Goal: Register for event/course

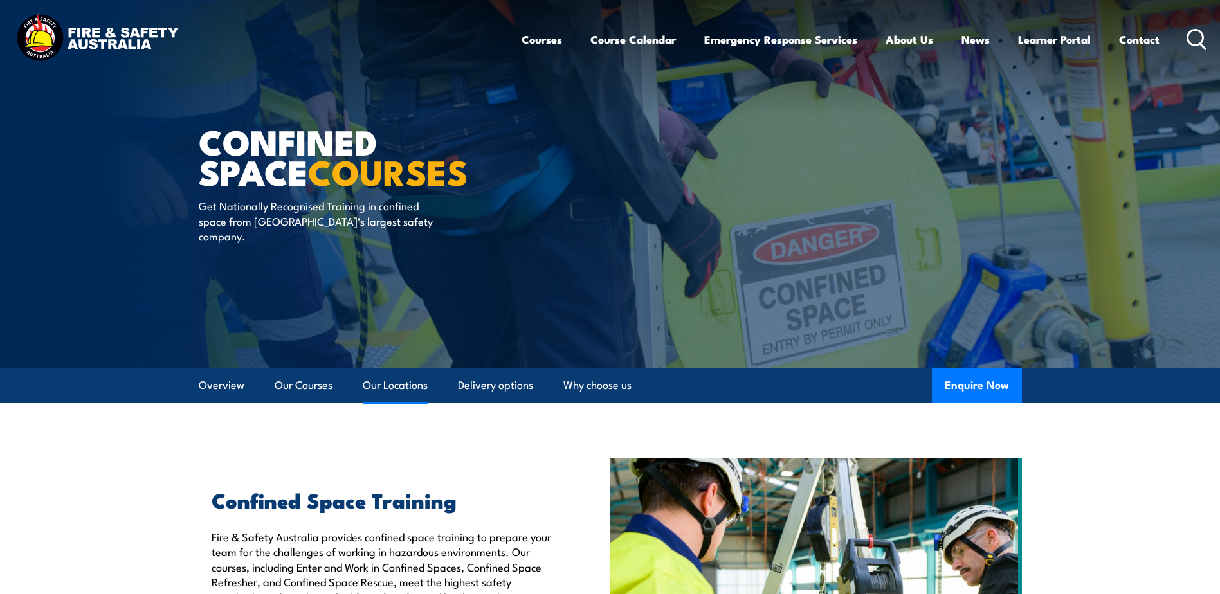
click at [370, 387] on link "Our Locations" at bounding box center [395, 385] width 65 height 34
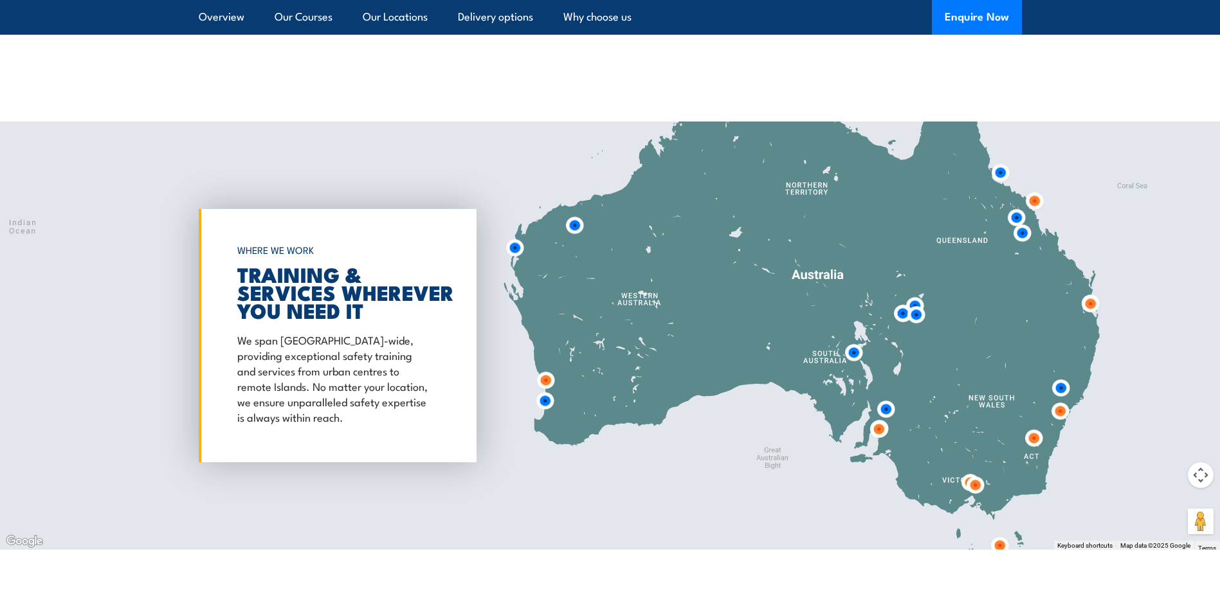
scroll to position [1823, 0]
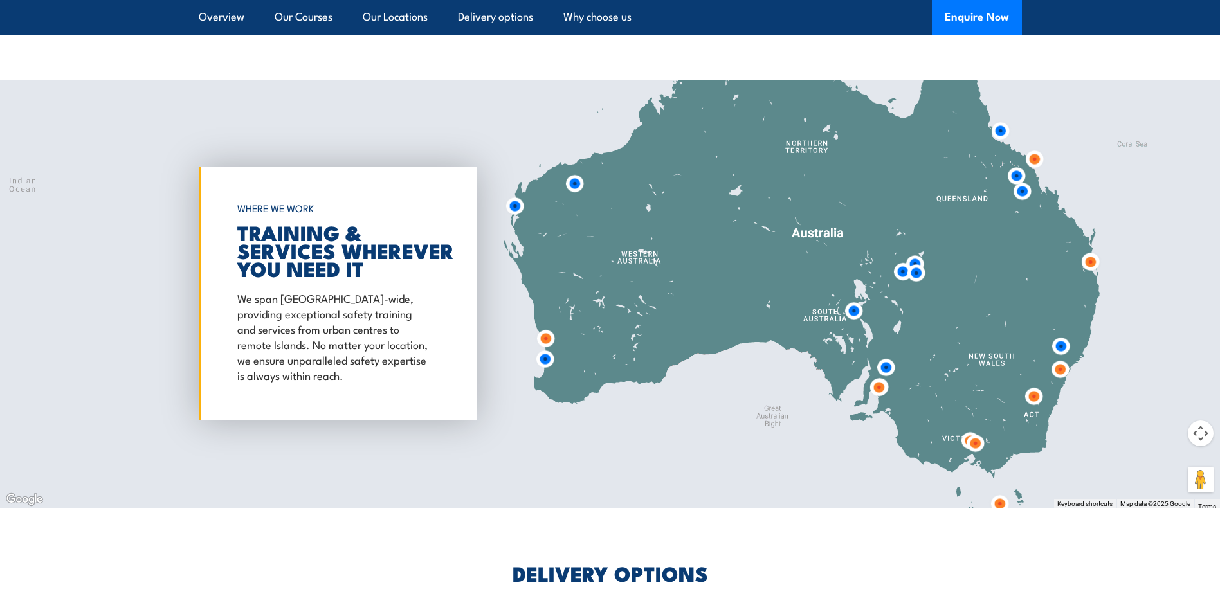
click at [973, 450] on img at bounding box center [975, 443] width 24 height 24
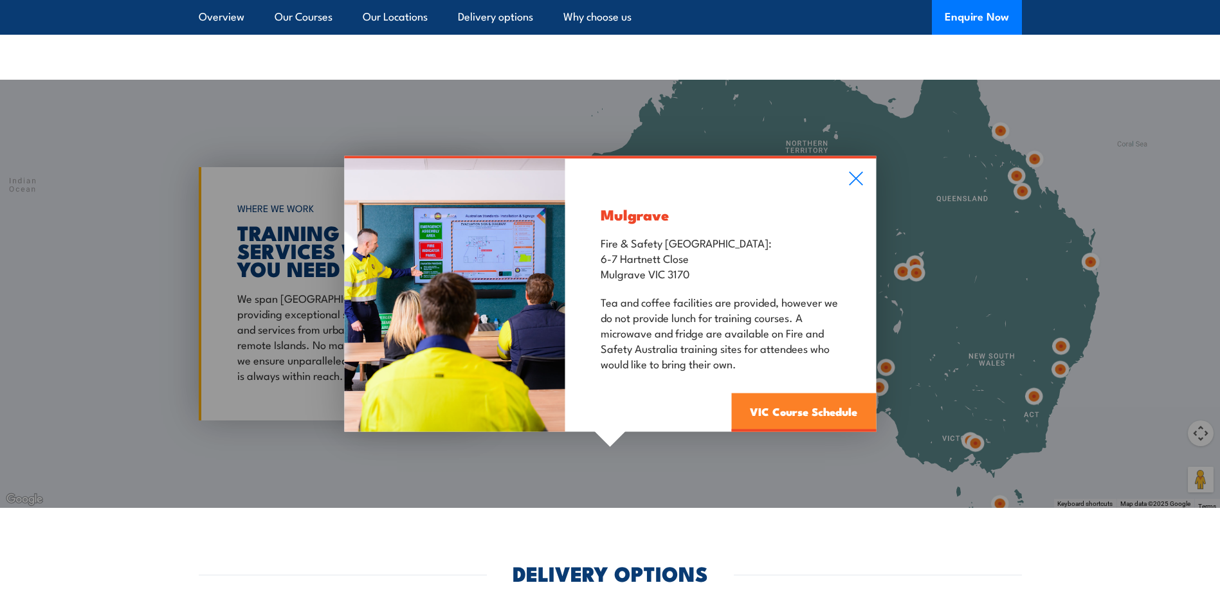
click at [815, 404] on link "VIC Course Schedule" at bounding box center [803, 412] width 145 height 39
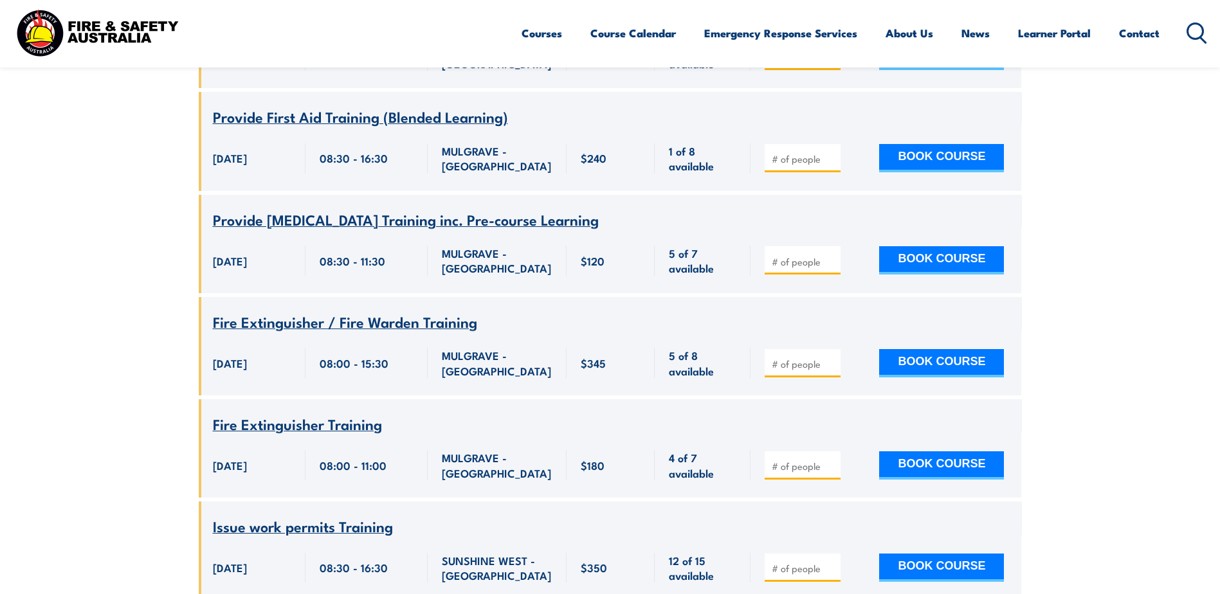
scroll to position [1196, 0]
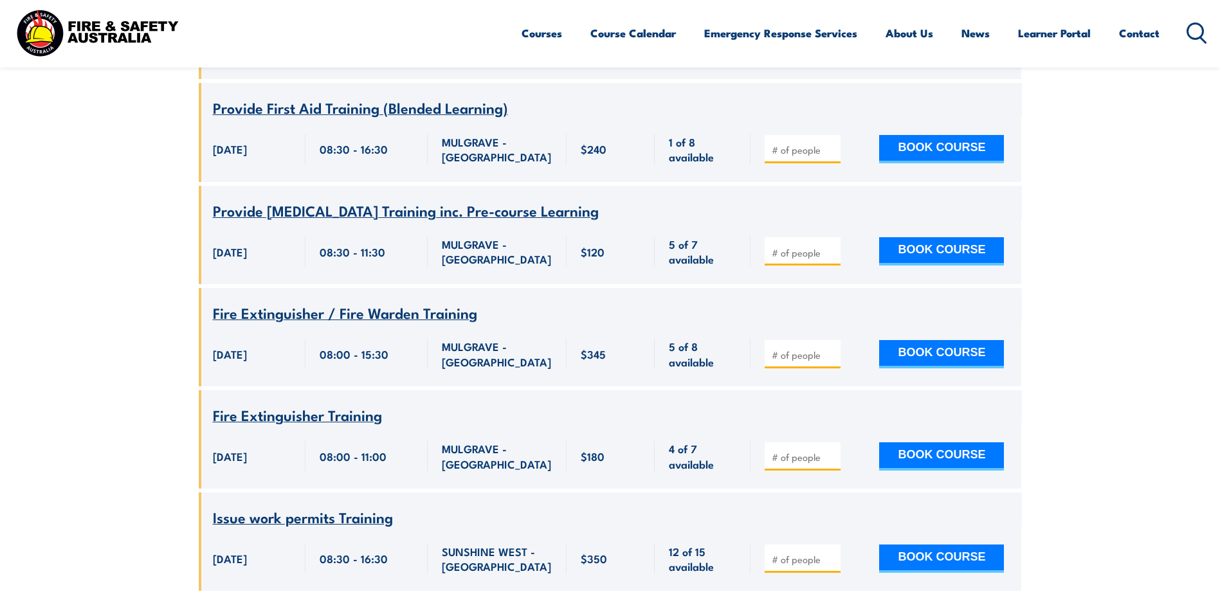
click at [370, 404] on span "Fire Extinguisher Training" at bounding box center [297, 415] width 169 height 22
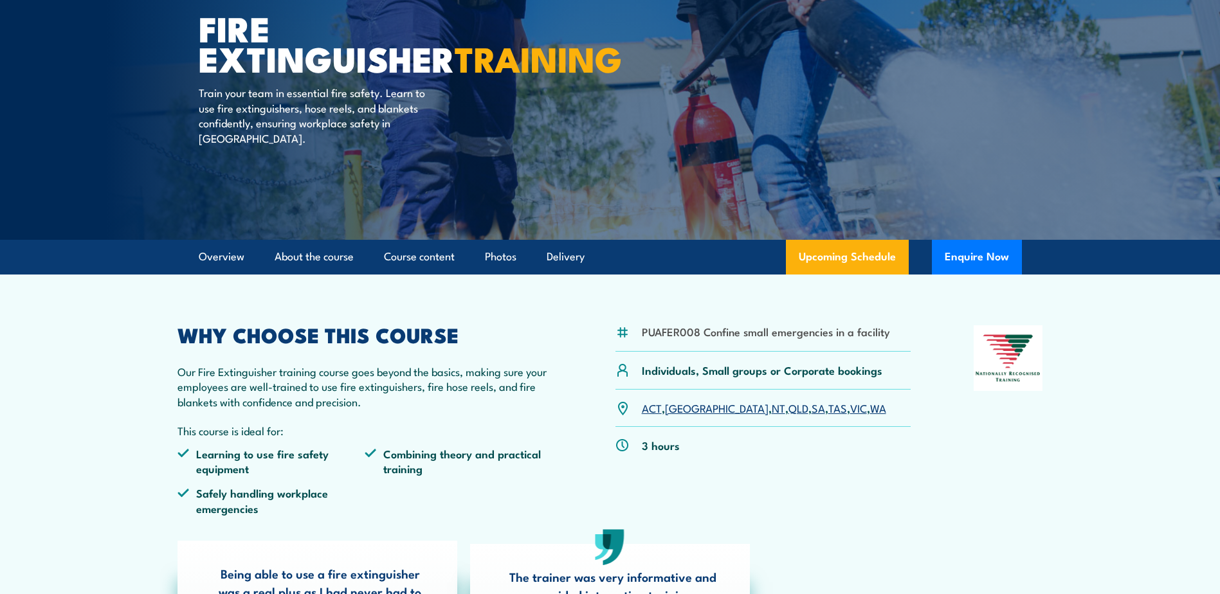
scroll to position [386, 0]
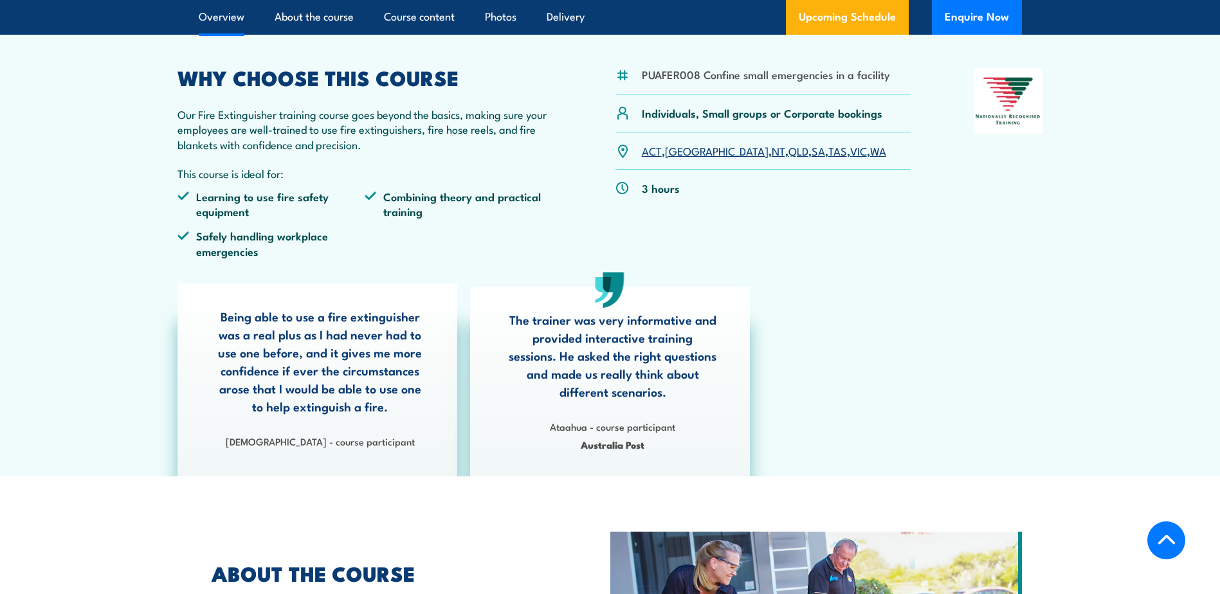
drag, startPoint x: 794, startPoint y: 153, endPoint x: 801, endPoint y: 167, distance: 15.2
click at [850, 153] on link "VIC" at bounding box center [858, 150] width 17 height 15
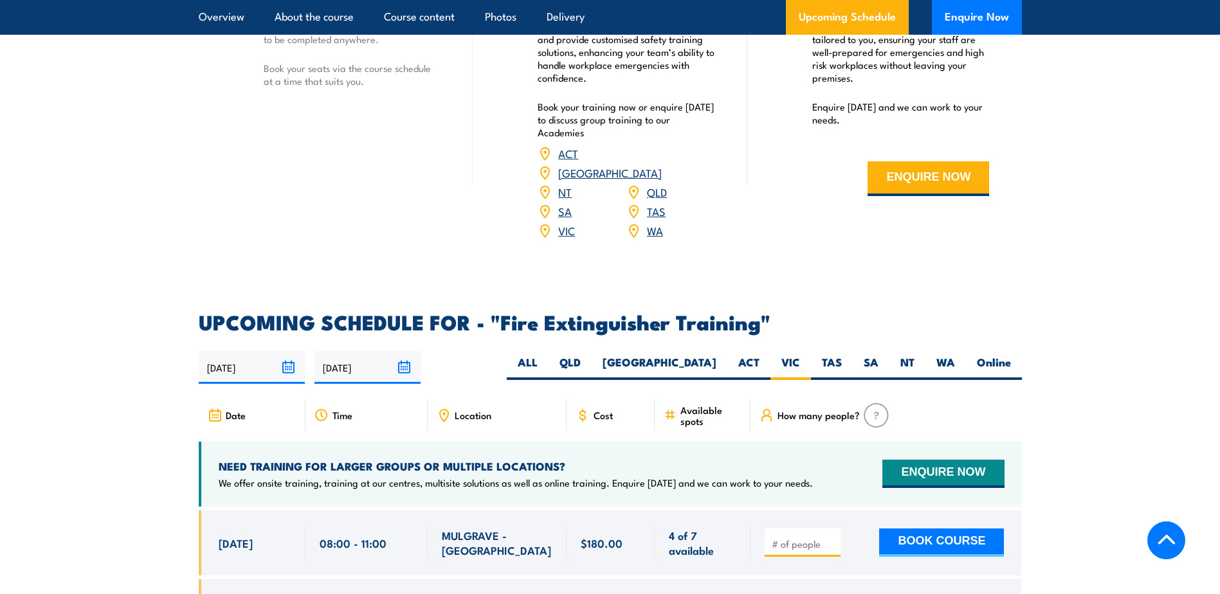
scroll to position [1965, 0]
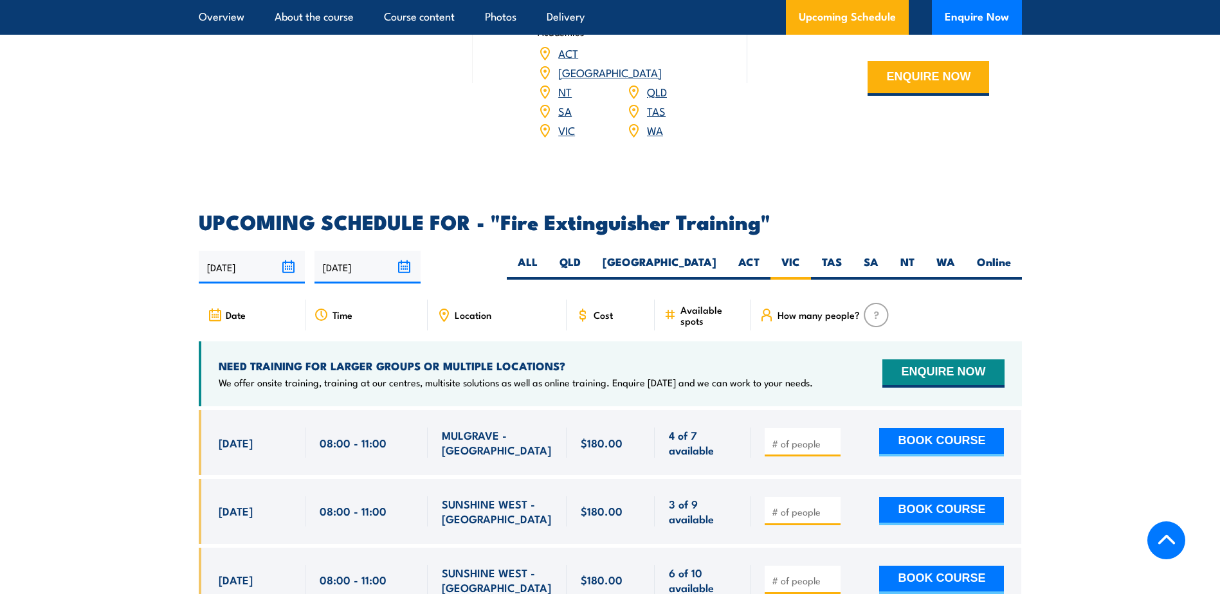
click at [471, 309] on span "Location" at bounding box center [473, 314] width 37 height 11
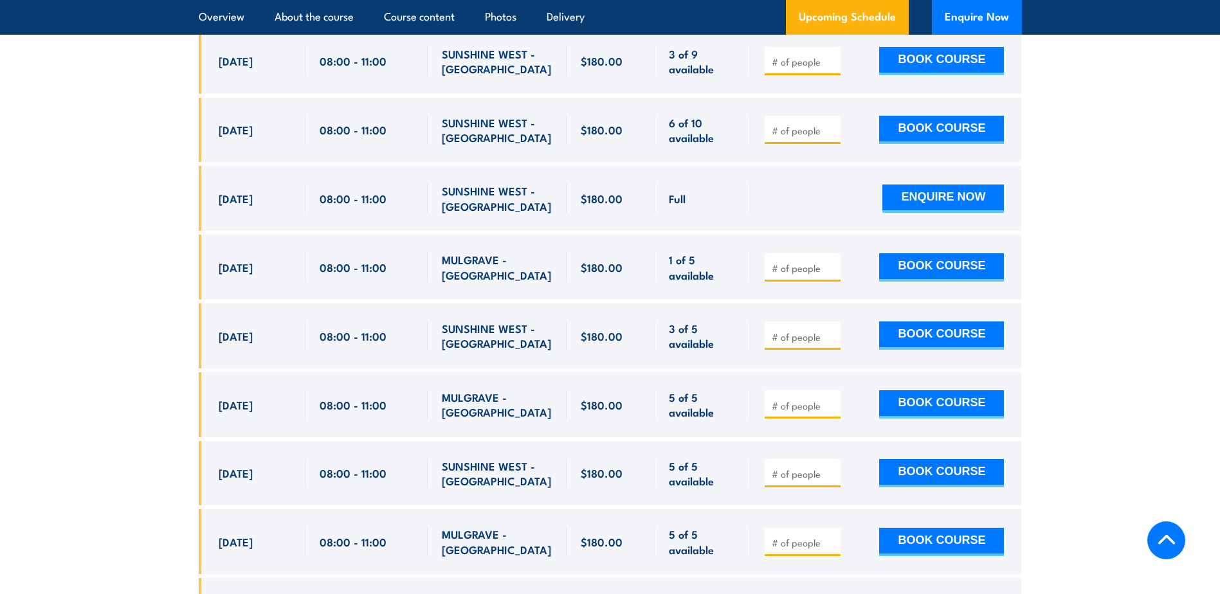
scroll to position [2479, 0]
